Goal: Task Accomplishment & Management: Complete application form

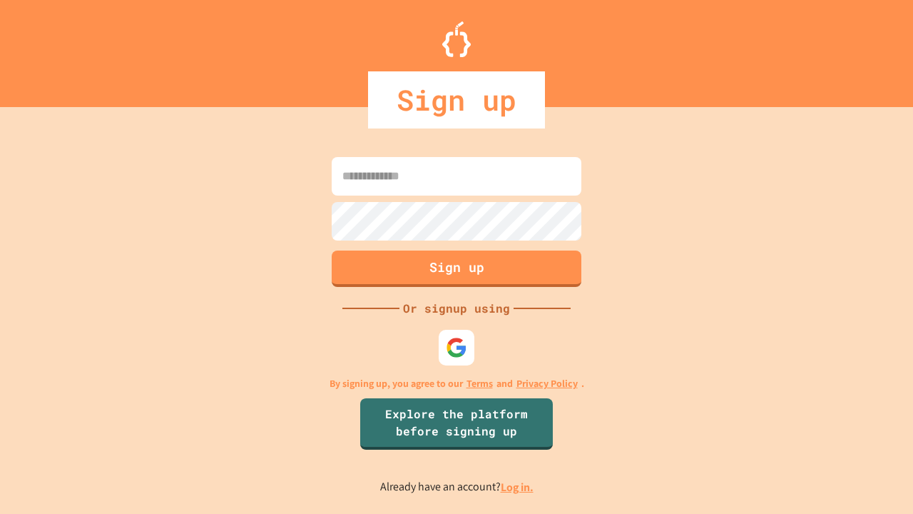
click at [518, 486] on link "Log in." at bounding box center [517, 486] width 33 height 15
